Goal: Find specific page/section: Find specific page/section

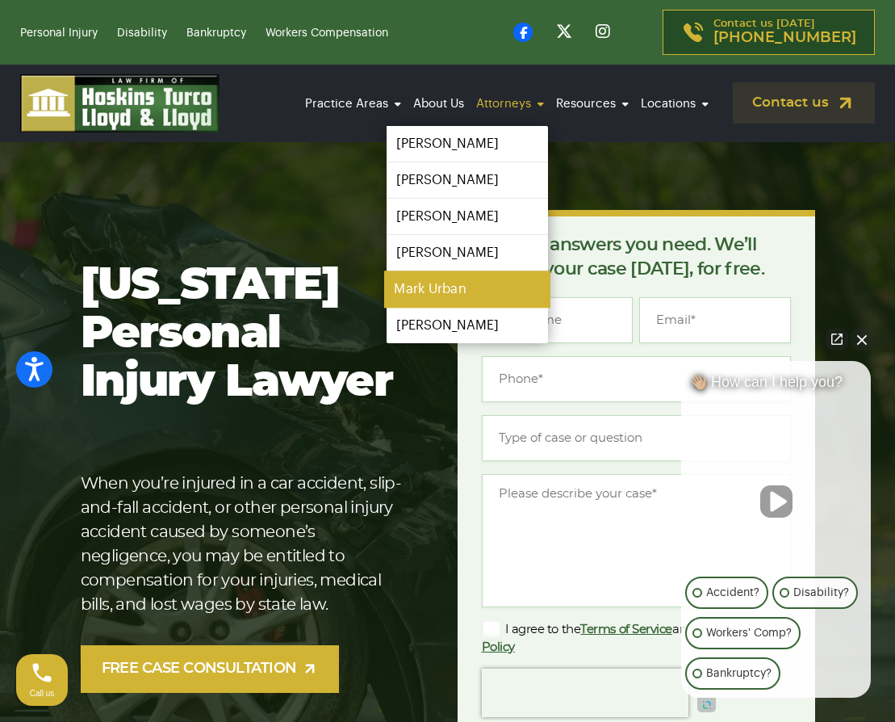
click at [446, 286] on link "Mark Urban" at bounding box center [467, 289] width 166 height 36
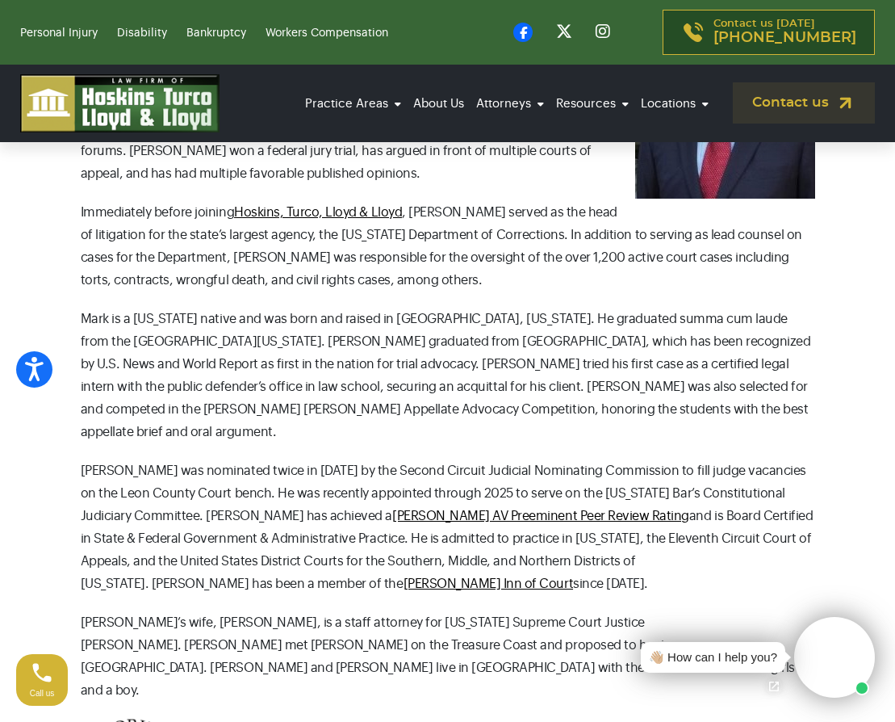
scroll to position [323, 0]
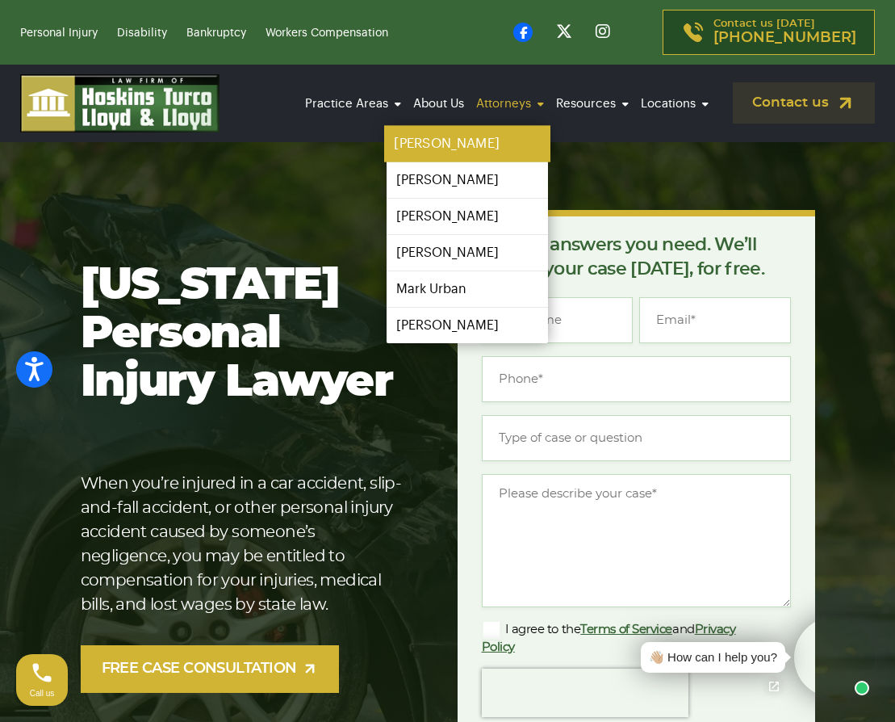
click at [472, 149] on link "[PERSON_NAME]" at bounding box center [467, 144] width 166 height 36
